Goal: Task Accomplishment & Management: Manage account settings

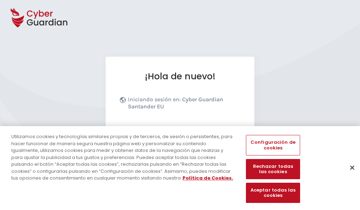
scroll to position [87, 0]
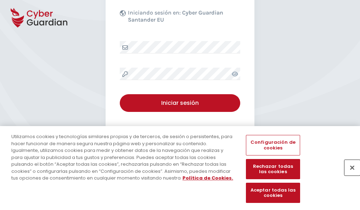
click at [349, 175] on button "Cerrar" at bounding box center [353, 168] width 16 height 16
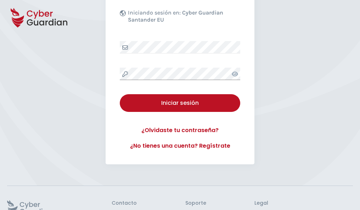
scroll to position [138, 0]
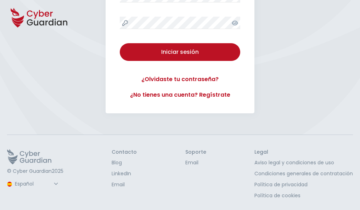
click at [120, 43] on button "Iniciar sesión" at bounding box center [180, 52] width 121 height 18
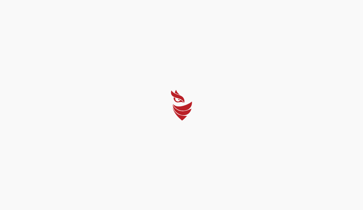
select select "English"
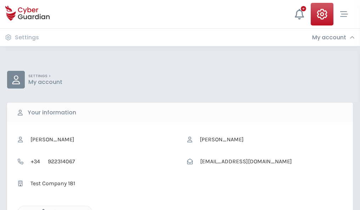
click at [41, 210] on icon "button" at bounding box center [42, 212] width 6 height 6
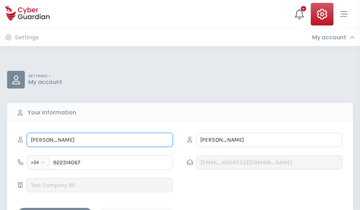
click at [100, 140] on input "LEONEL" at bounding box center [100, 140] width 146 height 14
type input "L"
type input "Fabricio"
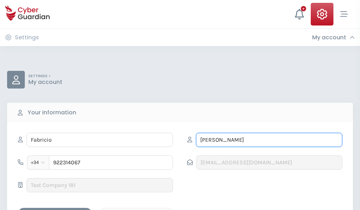
click at [269, 140] on input "BERMEJO" at bounding box center [269, 140] width 146 height 14
type input "B"
type input "Alsina"
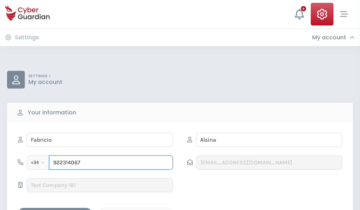
click at [111, 163] on input "922314067" at bounding box center [111, 163] width 124 height 14
type input "9"
type input "924245674"
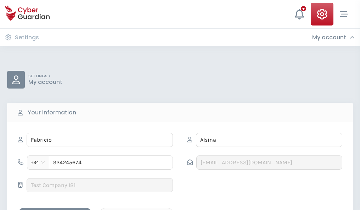
click at [55, 210] on div "Save changes" at bounding box center [55, 214] width 64 height 9
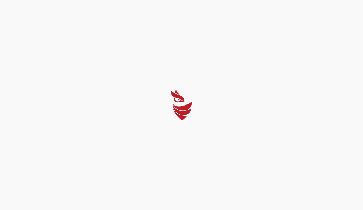
select select "English"
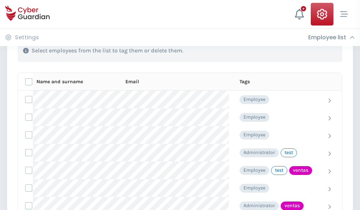
scroll to position [321, 0]
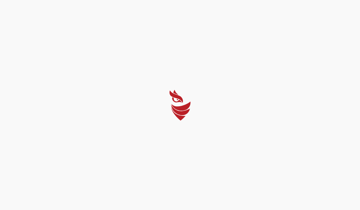
select select "English"
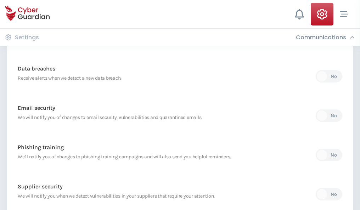
scroll to position [373, 0]
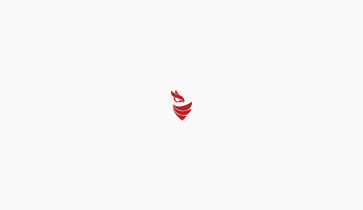
select select "English"
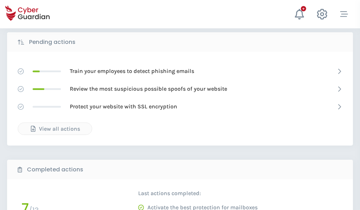
scroll to position [393, 0]
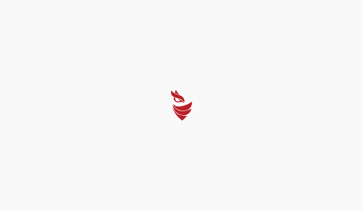
select select "English"
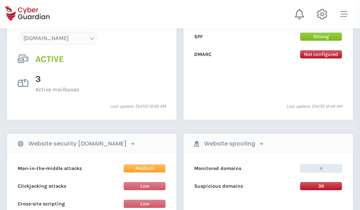
scroll to position [755, 0]
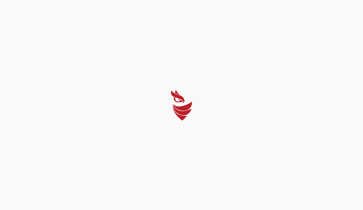
select select "English"
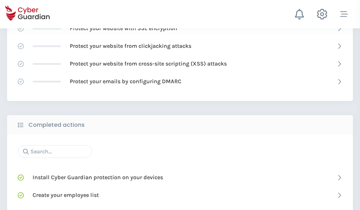
scroll to position [472, 0]
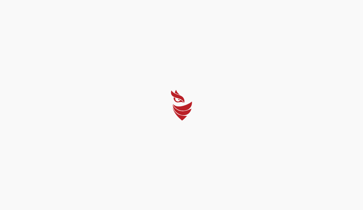
select select "English"
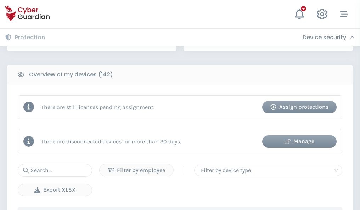
scroll to position [687, 0]
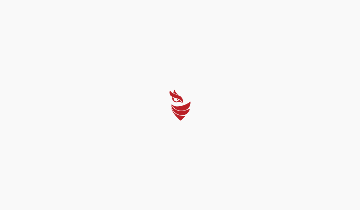
select select "English"
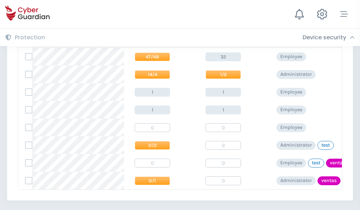
scroll to position [329, 0]
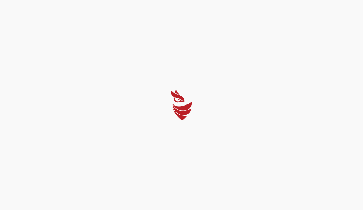
select select "English"
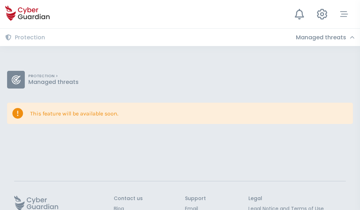
scroll to position [46, 0]
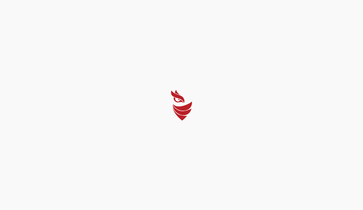
select select "English"
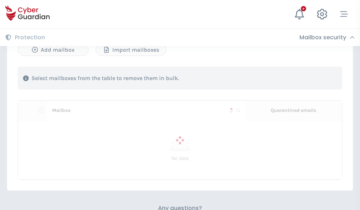
scroll to position [304, 0]
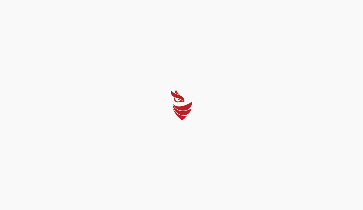
select select "English"
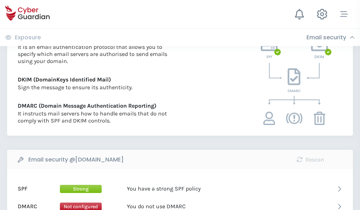
scroll to position [383, 0]
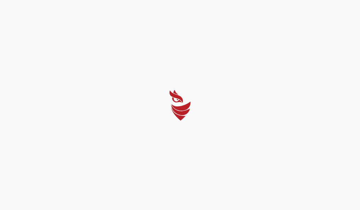
select select "English"
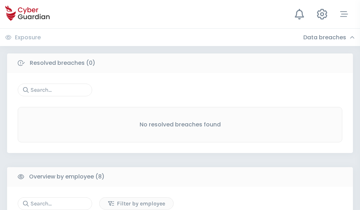
scroll to position [604, 0]
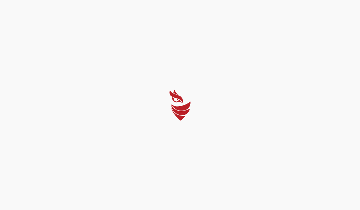
select select "English"
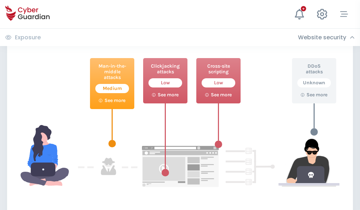
scroll to position [386, 0]
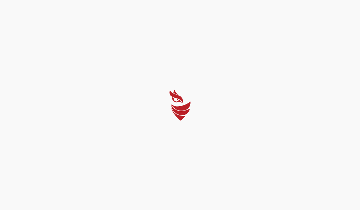
select select "English"
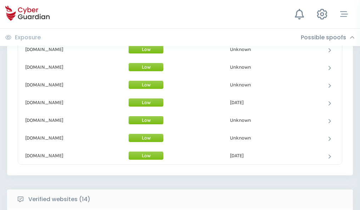
scroll to position [692, 0]
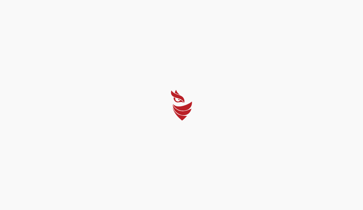
select select "English"
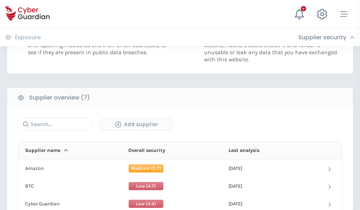
scroll to position [459, 0]
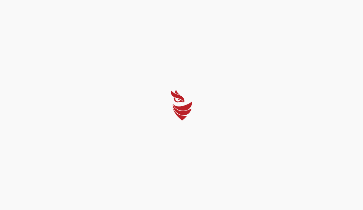
select select "English"
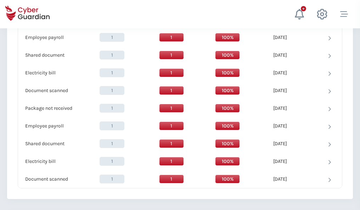
scroll to position [727, 0]
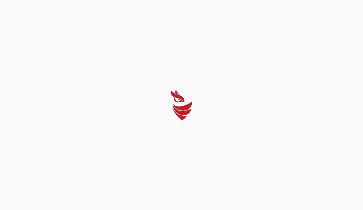
select select "English"
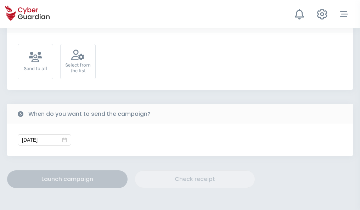
scroll to position [260, 0]
